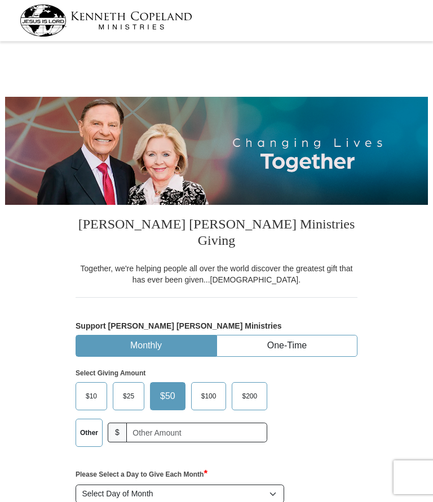
select select "FL"
click at [209, 388] on span "$100" at bounding box center [208, 396] width 26 height 17
click at [0, 0] on input "$100" at bounding box center [0, 0] width 0 height 0
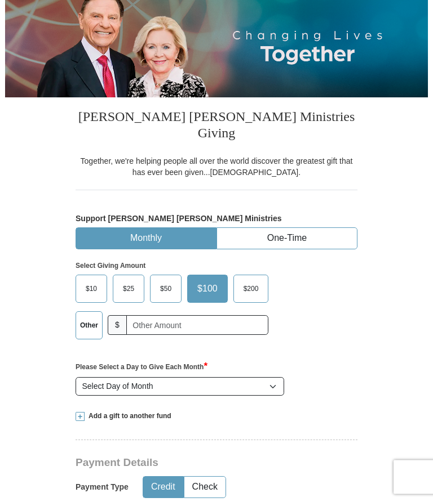
scroll to position [108, 0]
click at [115, 377] on select "Select Day of Month 1 2 3 4 5 6 7 8 9 10 11 12 13 14 15 16 17 18 19 20 21 22 23…" at bounding box center [179, 386] width 208 height 19
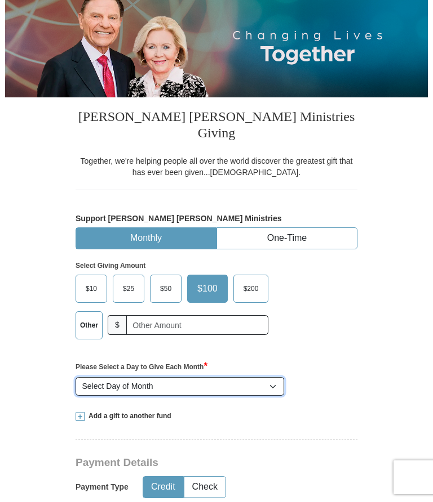
select select "28"
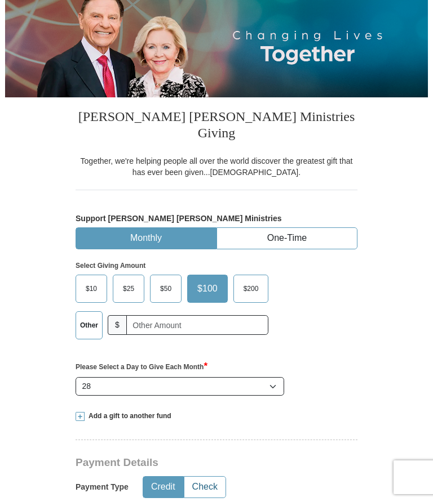
click at [206, 477] on button "Check" at bounding box center [204, 487] width 41 height 21
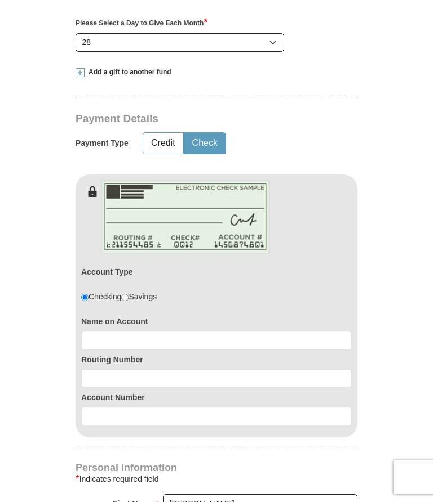
scroll to position [469, 0]
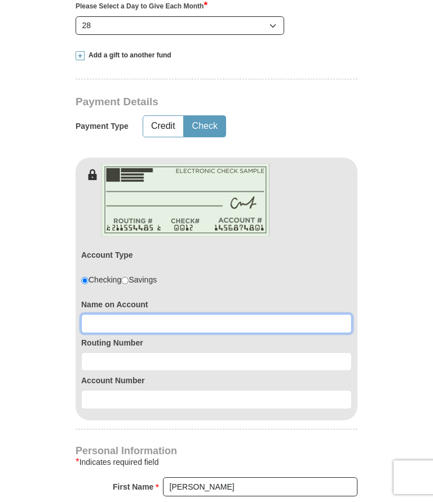
click at [87, 314] on input at bounding box center [216, 323] width 270 height 19
type input "[PERSON_NAME]"
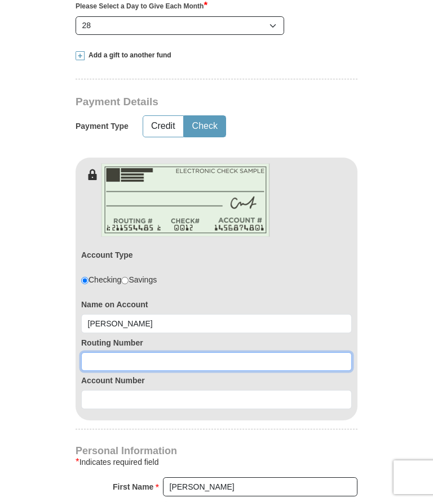
click at [96, 353] on input at bounding box center [216, 362] width 270 height 19
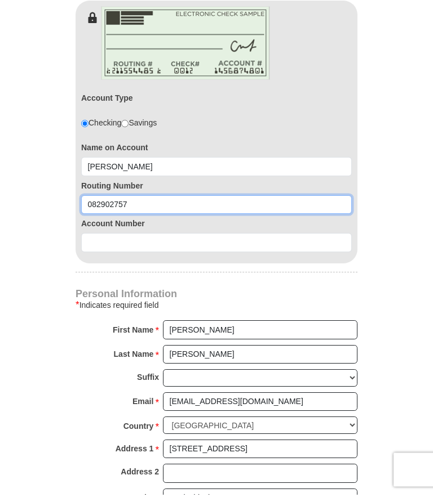
scroll to position [617, 0]
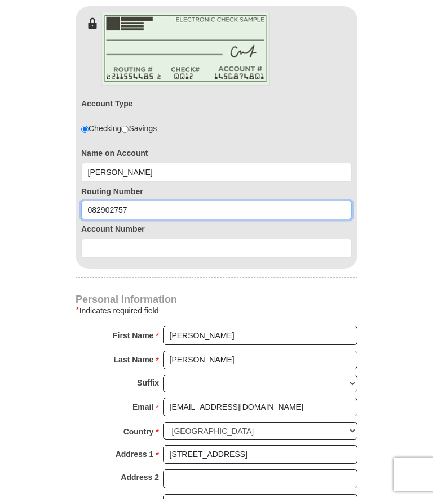
type input "082902757"
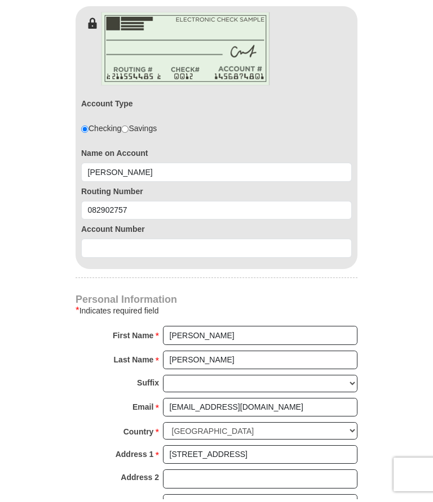
click at [97, 242] on input at bounding box center [216, 251] width 270 height 19
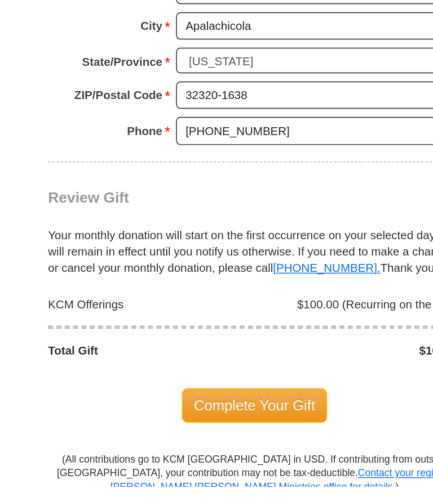
scroll to position [941, 0]
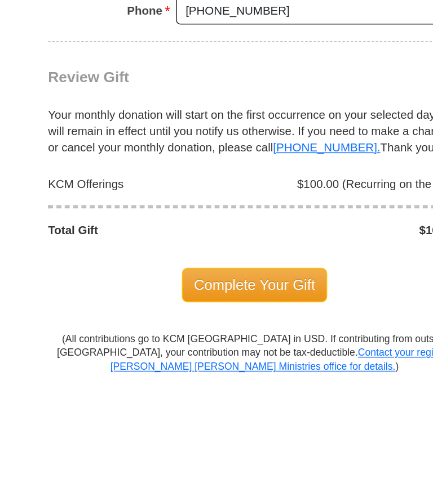
type input "0316965306"
click at [167, 431] on span "Complete Your Gift" at bounding box center [217, 443] width 100 height 24
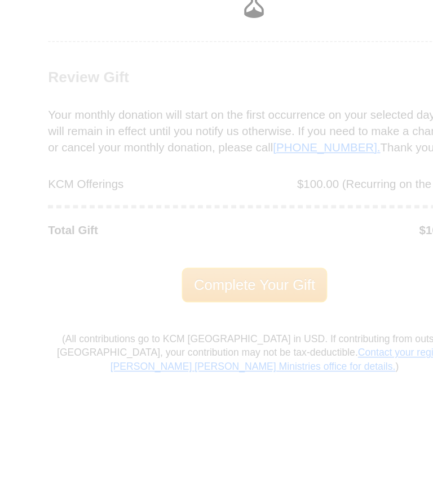
scroll to position [1064, 0]
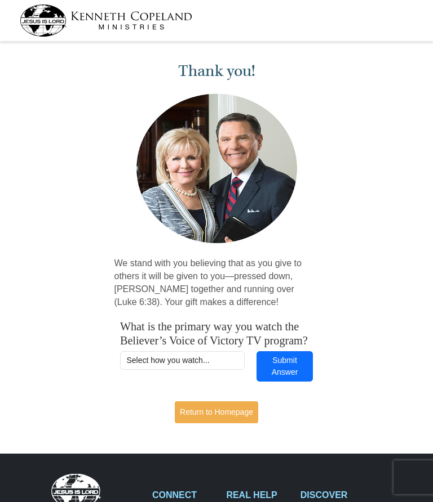
click at [52, 233] on div "Thank you! We stand with you believing that as you give to others it will be gi…" at bounding box center [216, 238] width 433 height 386
click at [140, 371] on select "Select how you watch... Daystar Morning Daystar Evening KCM.org GoVictory.com V…" at bounding box center [182, 360] width 124 height 19
select select "YOUTUBE"
click at [293, 376] on button "Submit Answer" at bounding box center [284, 366] width 56 height 31
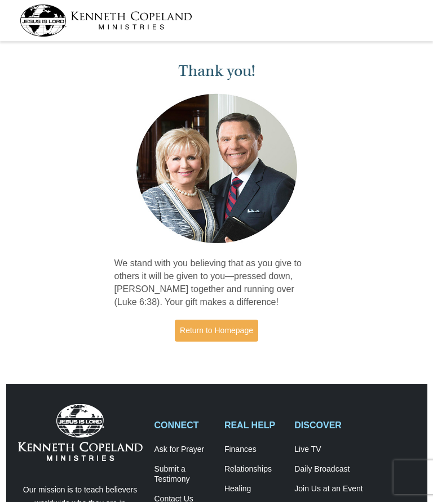
click at [192, 330] on link "Return to Homepage" at bounding box center [216, 331] width 83 height 22
click at [217, 332] on link "Return to Homepage" at bounding box center [216, 331] width 83 height 22
